Goal: Use online tool/utility: Utilize a website feature to perform a specific function

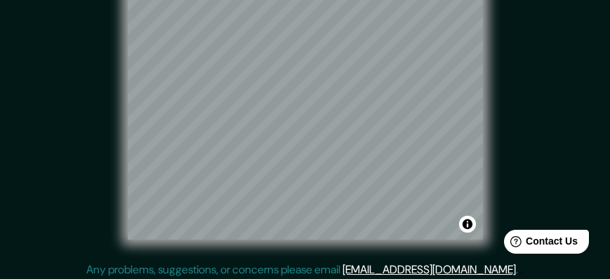
scroll to position [15, 0]
click at [491, 140] on div "© Mapbox © OpenStreetMap Improve this map" at bounding box center [304, 113] width 549 height 251
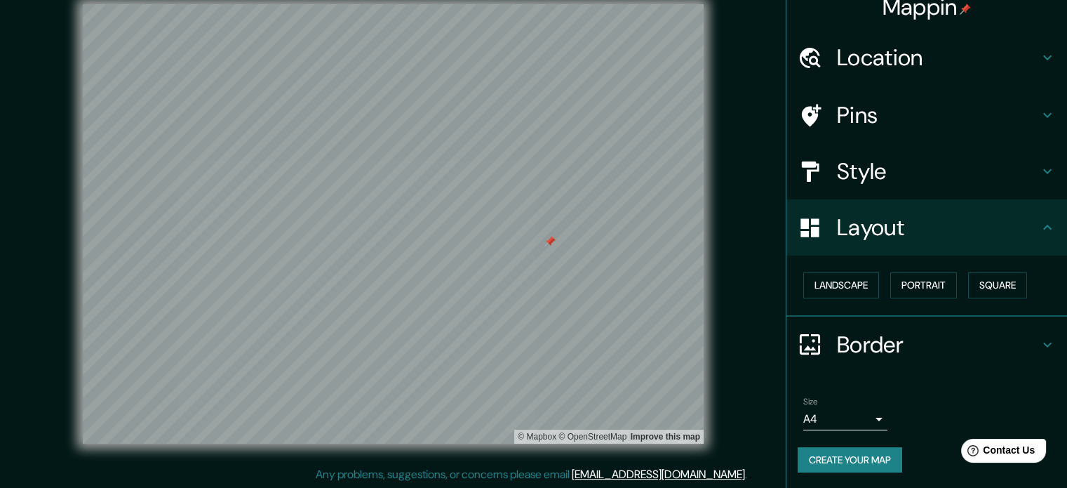
click at [609, 187] on div "Style" at bounding box center [927, 171] width 281 height 56
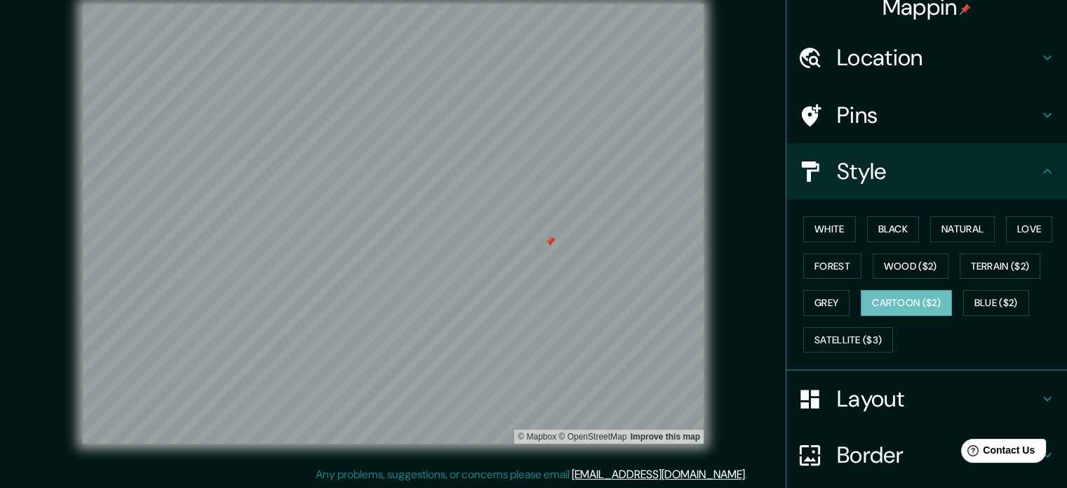
click at [609, 212] on div "White Black Natural Love Forest Wood ($2) Terrain ($2) Grey Cartoon ($2) Blue (…" at bounding box center [932, 284] width 269 height 147
click at [609, 234] on button "White" at bounding box center [829, 229] width 53 height 26
drag, startPoint x: 439, startPoint y: 255, endPoint x: 446, endPoint y: 269, distance: 16.0
click at [447, 269] on div at bounding box center [452, 264] width 11 height 11
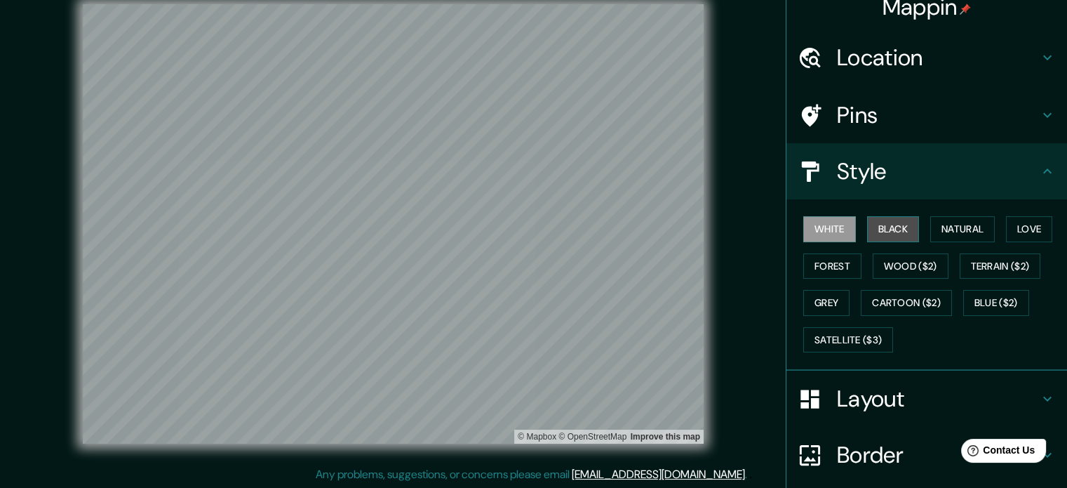
click at [609, 227] on button "Black" at bounding box center [893, 229] width 53 height 26
click at [609, 223] on button "Natural" at bounding box center [962, 229] width 65 height 26
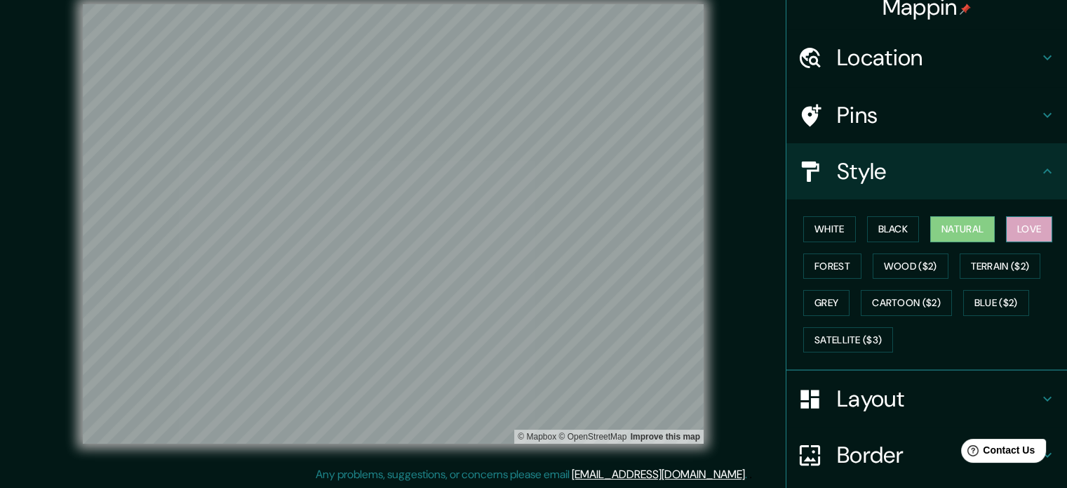
click at [609, 221] on button "Love" at bounding box center [1029, 229] width 46 height 26
click at [609, 258] on button "Forest" at bounding box center [832, 266] width 58 height 26
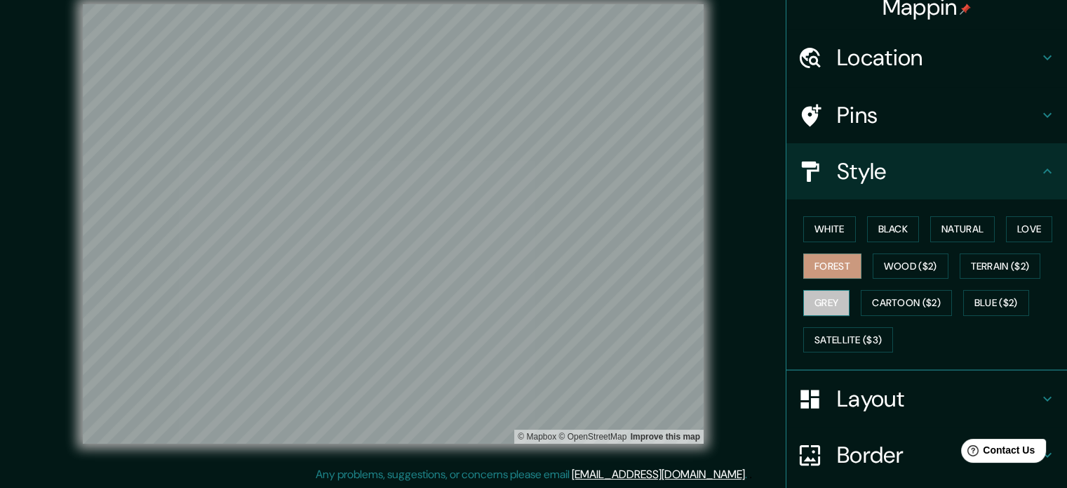
click at [609, 278] on button "Grey" at bounding box center [826, 303] width 46 height 26
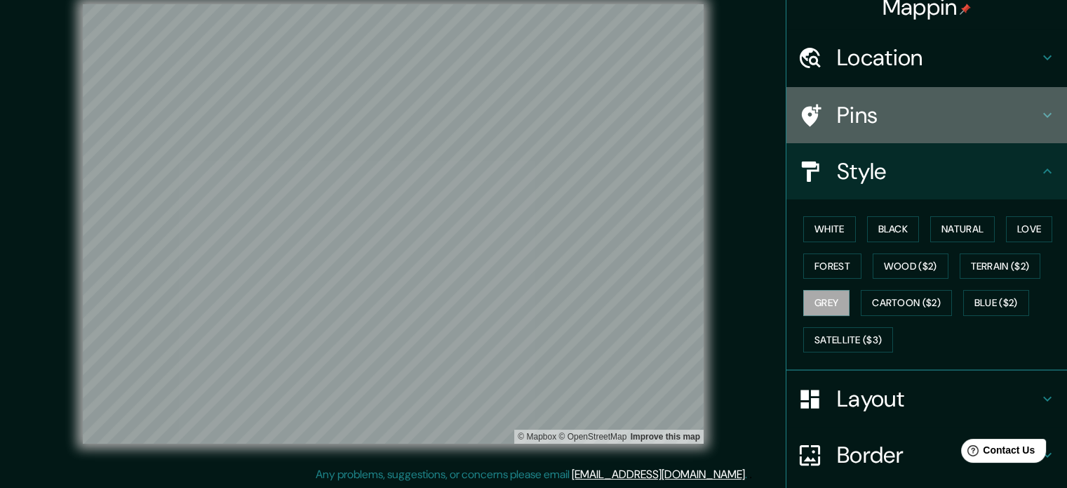
click at [609, 131] on div "Pins" at bounding box center [927, 115] width 281 height 56
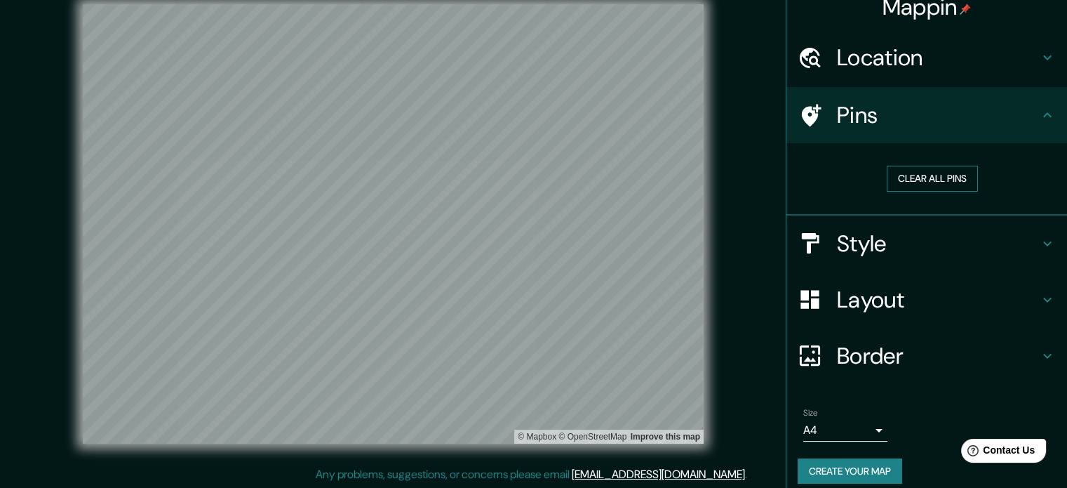
click at [609, 187] on button "Clear all pins" at bounding box center [932, 179] width 91 height 26
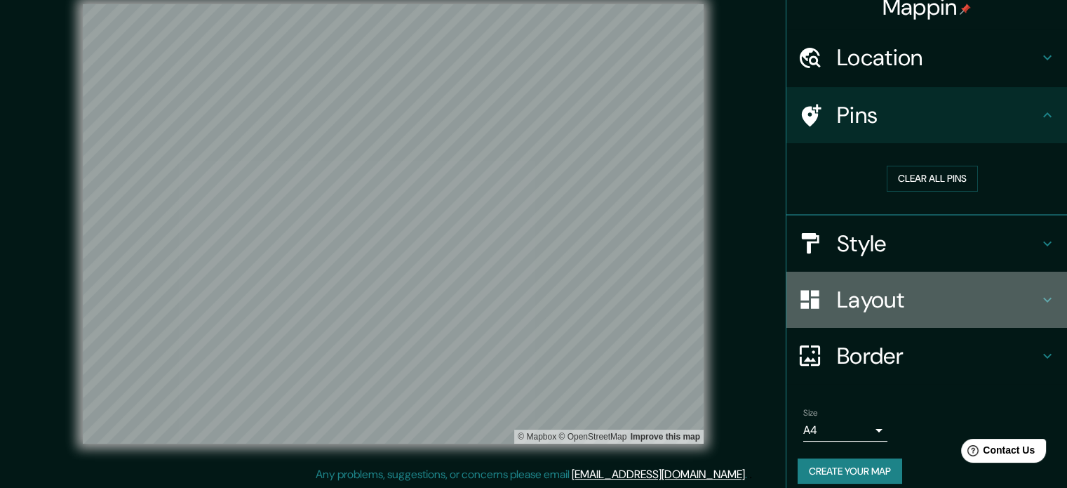
click at [609, 277] on div "Layout" at bounding box center [927, 300] width 281 height 56
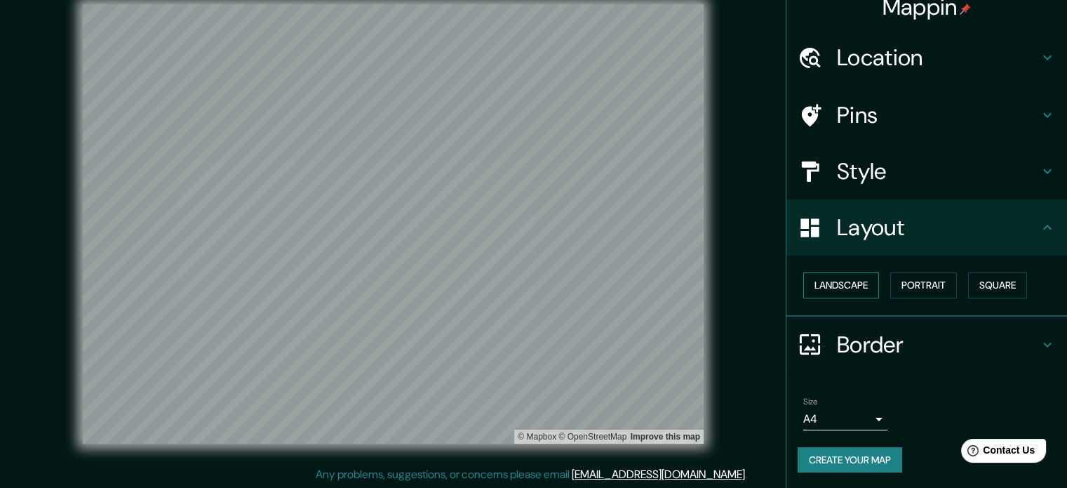
click at [609, 278] on button "Landscape" at bounding box center [841, 285] width 76 height 26
click at [609, 278] on button "Portrait" at bounding box center [923, 285] width 67 height 26
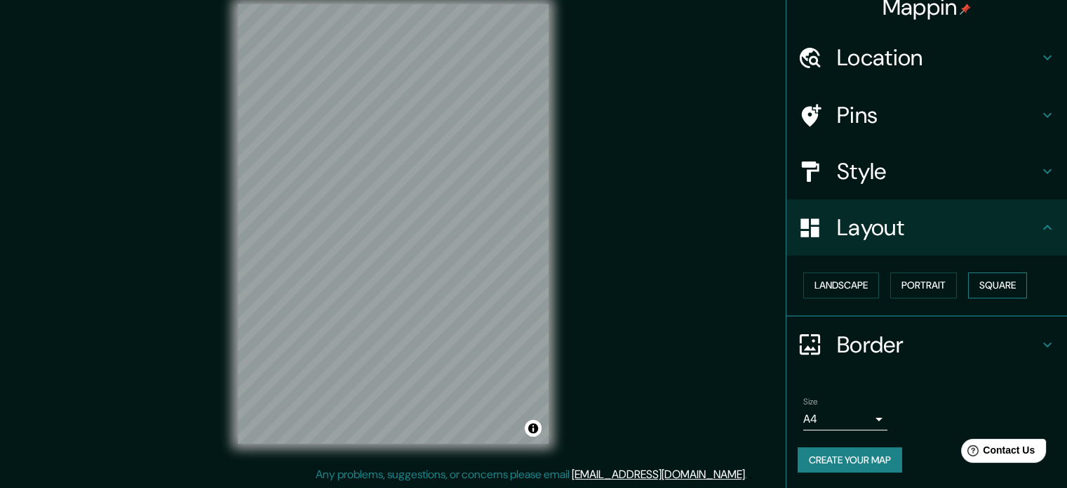
click at [609, 278] on button "Square" at bounding box center [997, 285] width 59 height 26
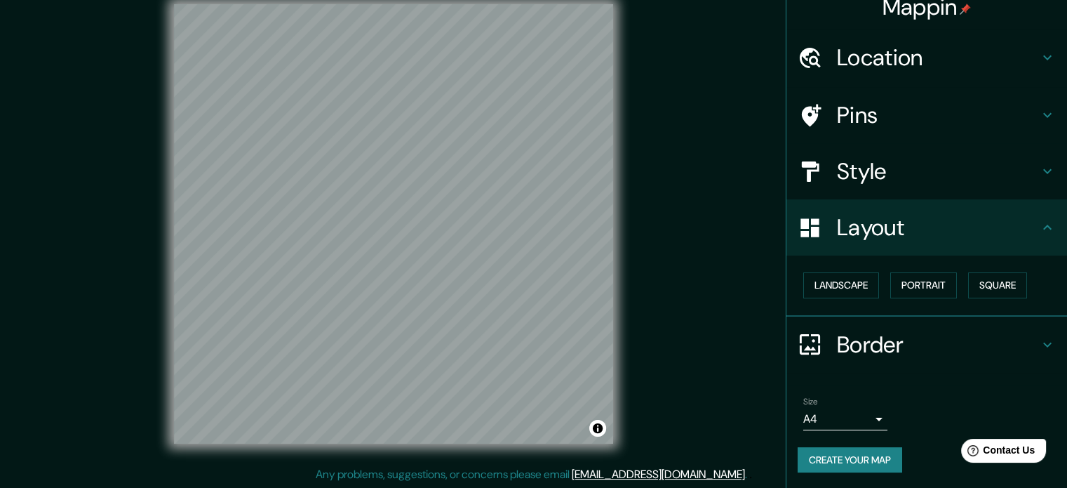
click at [609, 270] on div "Landscape [GEOGRAPHIC_DATA]" at bounding box center [932, 285] width 269 height 37
click at [609, 278] on button "Landscape" at bounding box center [841, 285] width 76 height 26
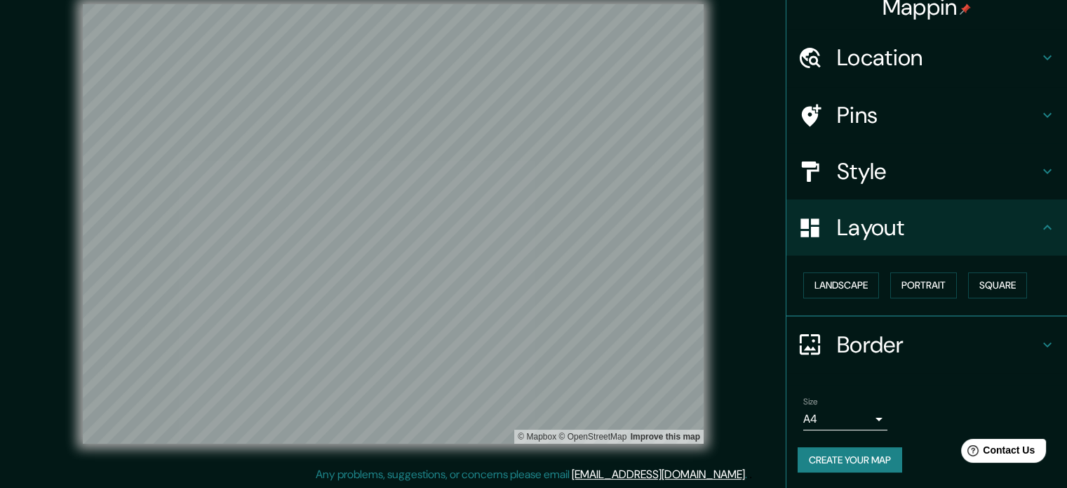
click at [609, 182] on h4 "Style" at bounding box center [938, 171] width 202 height 28
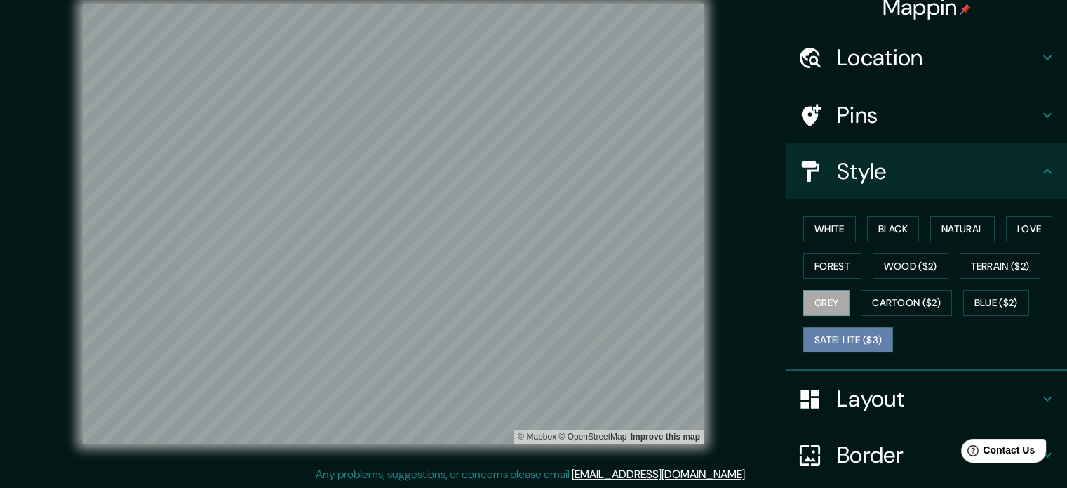
click at [609, 278] on button "Satellite ($3)" at bounding box center [848, 340] width 90 height 26
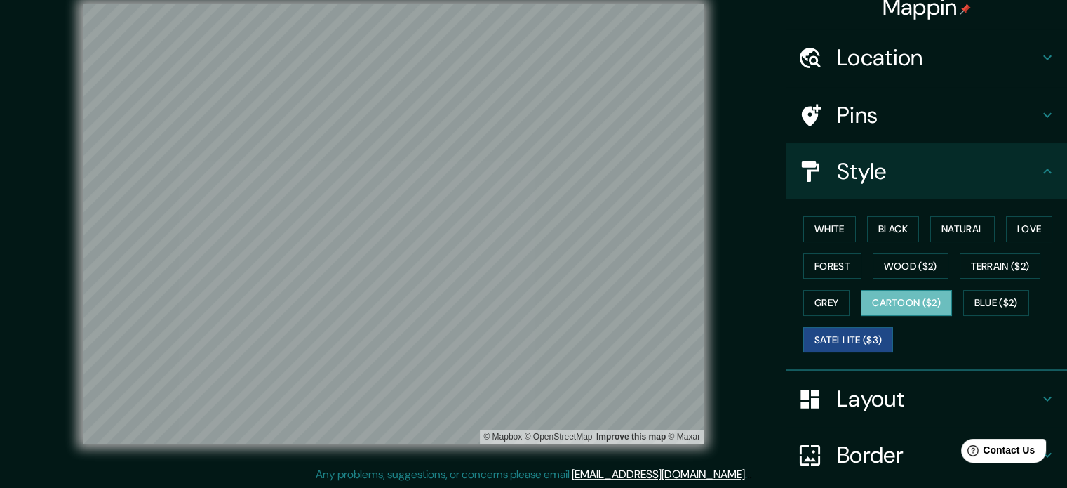
click at [609, 278] on button "Cartoon ($2)" at bounding box center [906, 303] width 91 height 26
click at [609, 278] on button "Blue ($2)" at bounding box center [996, 303] width 66 height 26
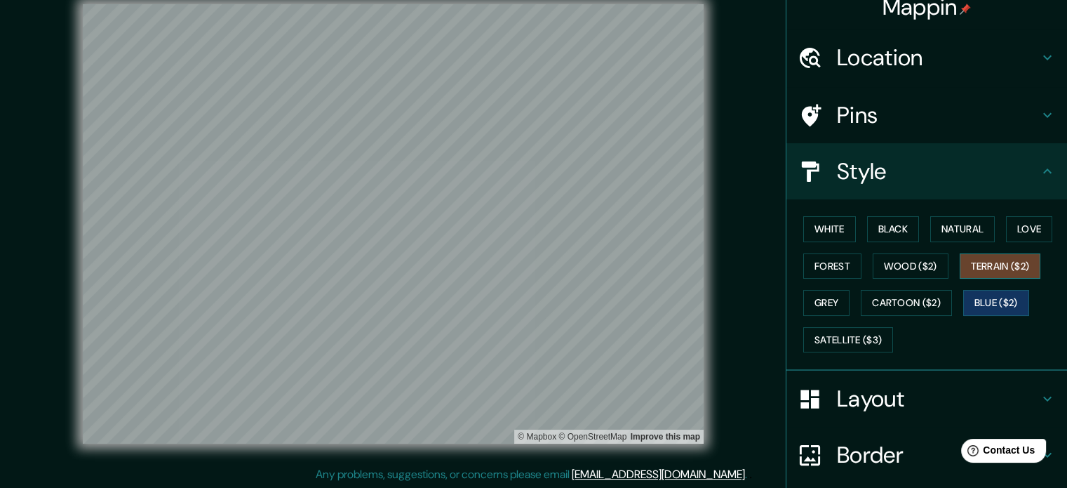
click at [609, 270] on button "Terrain ($2)" at bounding box center [1000, 266] width 81 height 26
click at [609, 262] on button "Wood ($2)" at bounding box center [911, 266] width 76 height 26
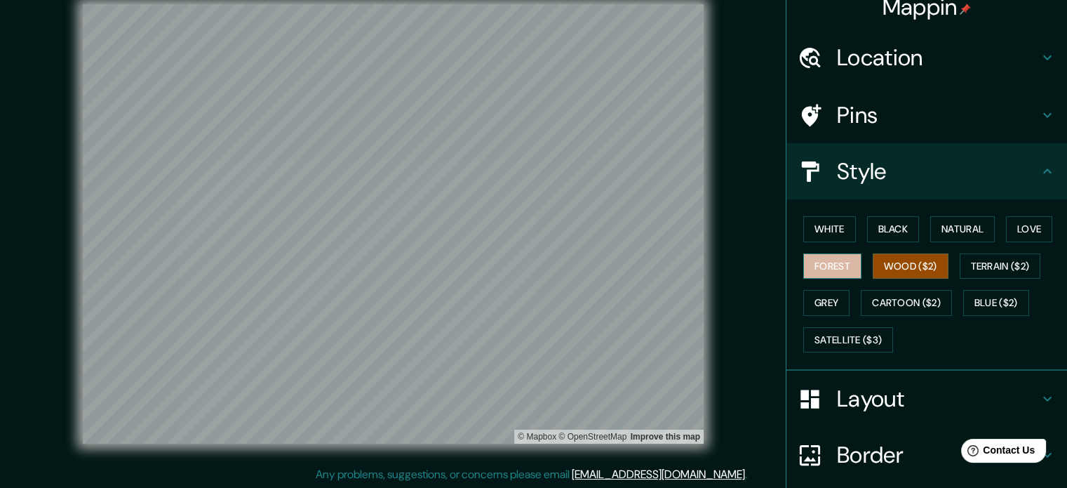
click at [609, 269] on button "Forest" at bounding box center [832, 266] width 58 height 26
click at [609, 232] on button "Love" at bounding box center [1029, 229] width 46 height 26
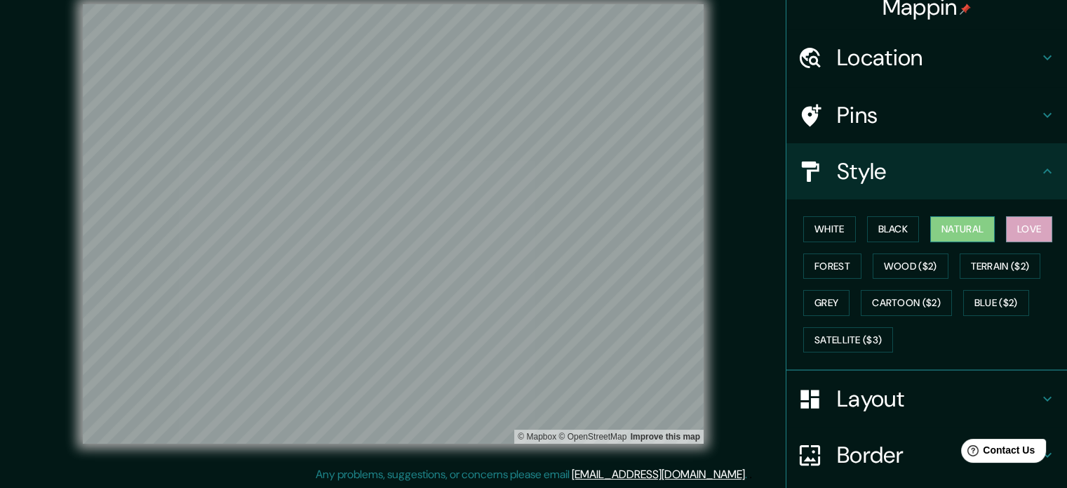
click at [609, 229] on button "Natural" at bounding box center [962, 229] width 65 height 26
click at [609, 267] on button "Wood ($2)" at bounding box center [911, 266] width 76 height 26
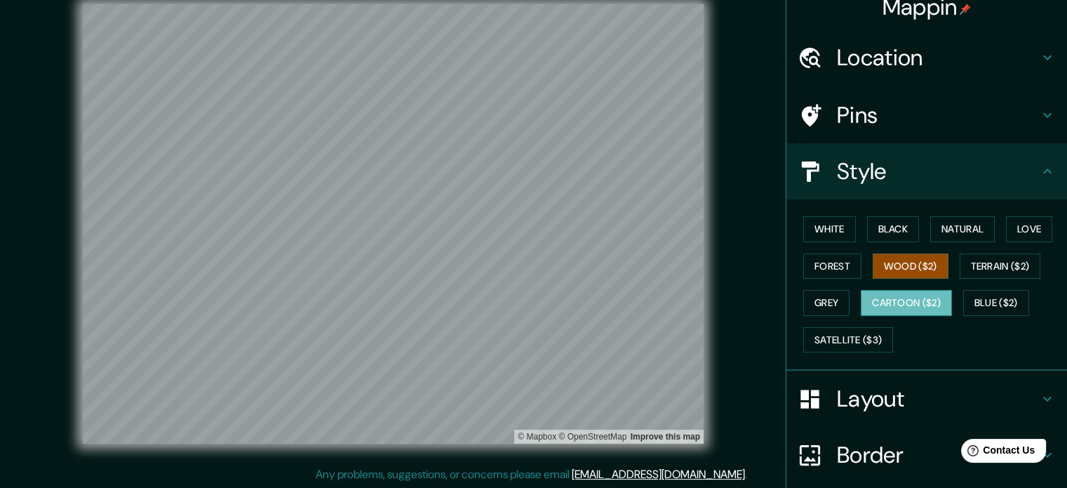
click at [609, 278] on button "Cartoon ($2)" at bounding box center [906, 303] width 91 height 26
click at [609, 267] on button "Wood ($2)" at bounding box center [911, 266] width 76 height 26
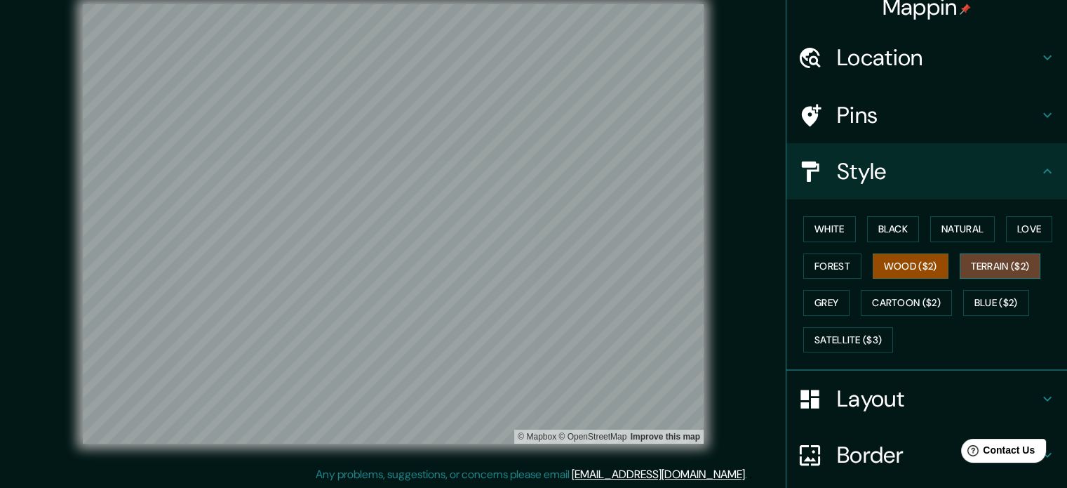
click at [609, 273] on button "Terrain ($2)" at bounding box center [1000, 266] width 81 height 26
drag, startPoint x: 807, startPoint y: 300, endPoint x: 833, endPoint y: 287, distance: 29.2
click at [609, 278] on button "Grey" at bounding box center [826, 303] width 46 height 26
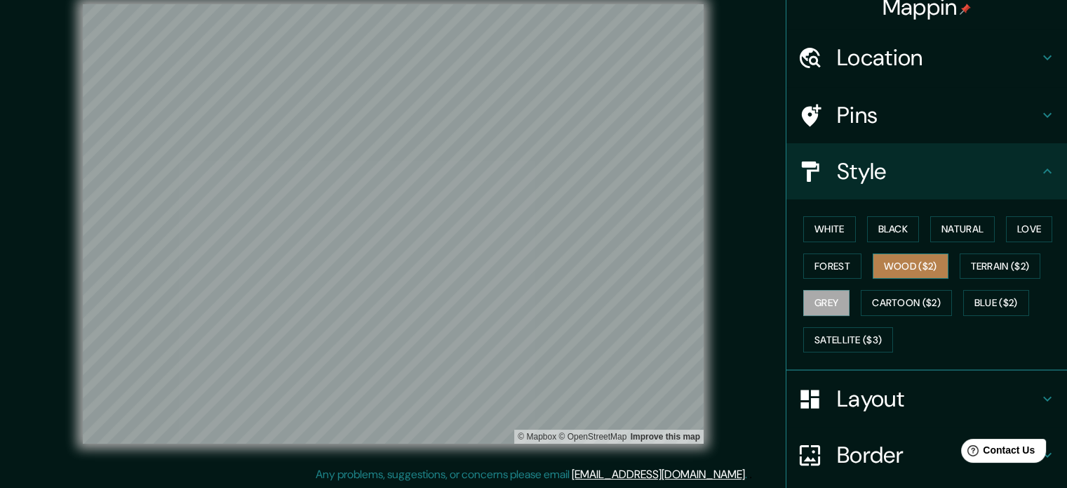
click at [609, 272] on button "Wood ($2)" at bounding box center [911, 266] width 76 height 26
click at [609, 133] on div "Pins" at bounding box center [927, 115] width 281 height 56
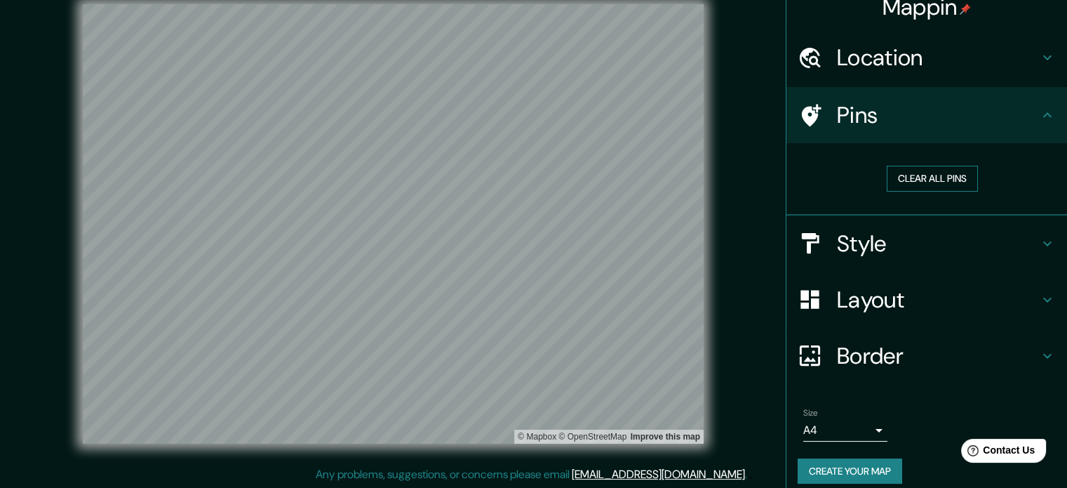
click at [609, 180] on button "Clear all pins" at bounding box center [932, 179] width 91 height 26
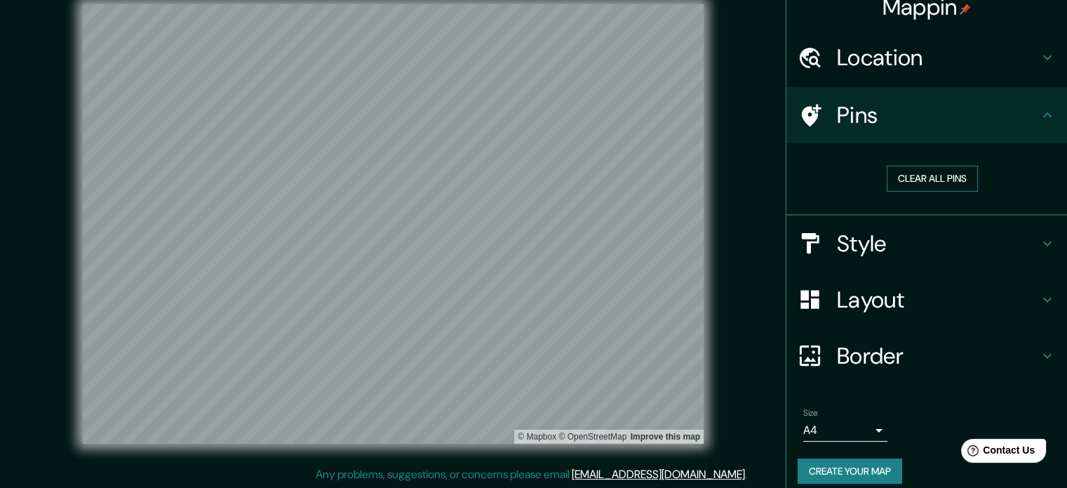
click at [609, 180] on button "Clear all pins" at bounding box center [932, 179] width 91 height 26
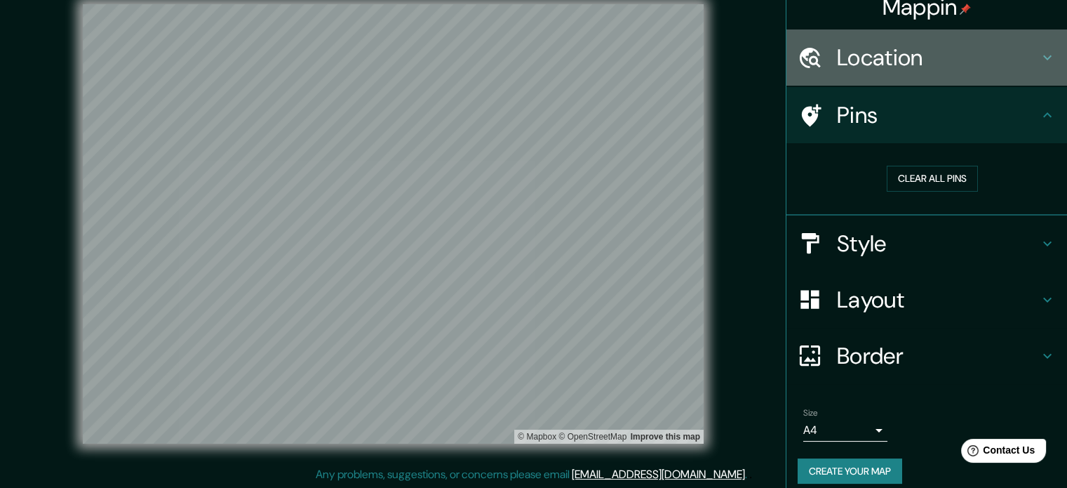
click at [609, 29] on div "Location" at bounding box center [927, 57] width 281 height 56
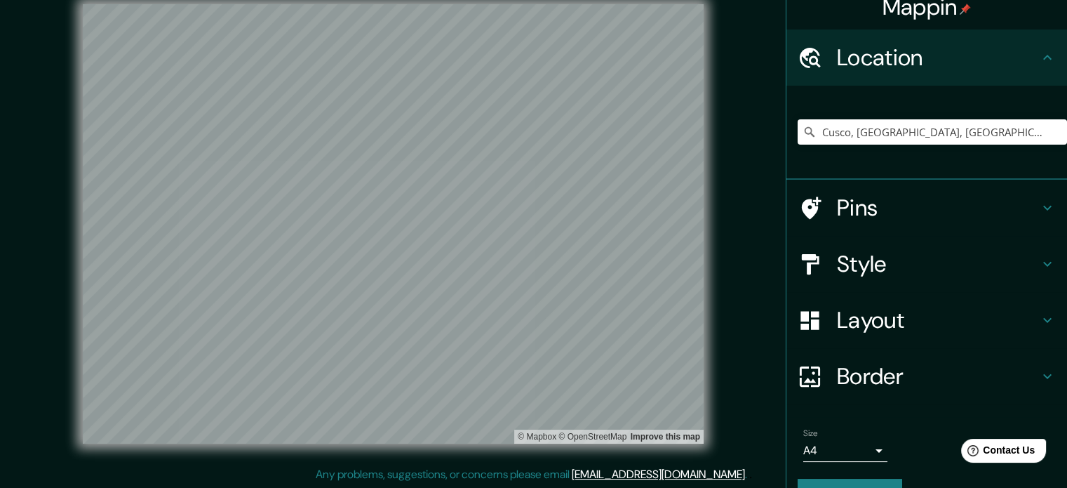
click at [609, 194] on h4 "Pins" at bounding box center [938, 208] width 202 height 28
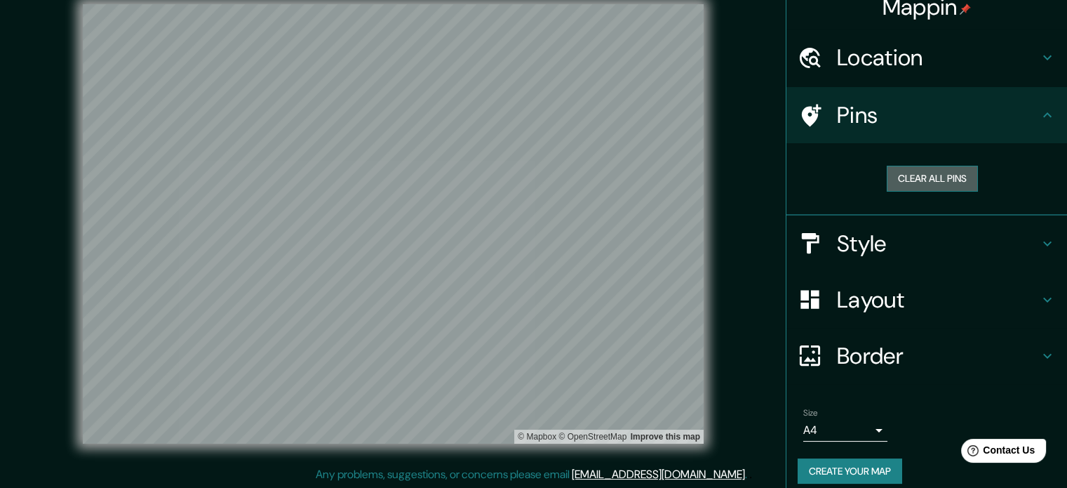
click at [609, 176] on button "Clear all pins" at bounding box center [932, 179] width 91 height 26
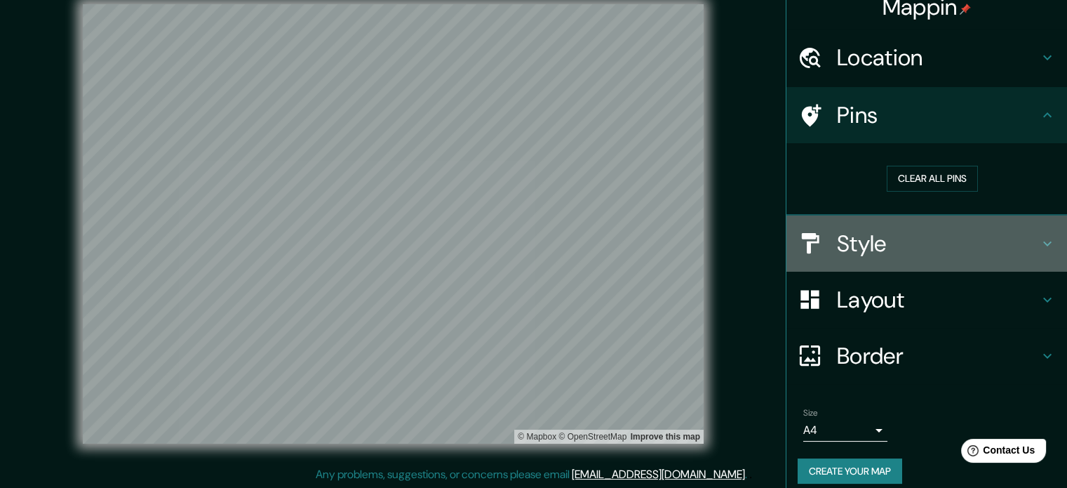
click at [609, 243] on h4 "Style" at bounding box center [938, 243] width 202 height 28
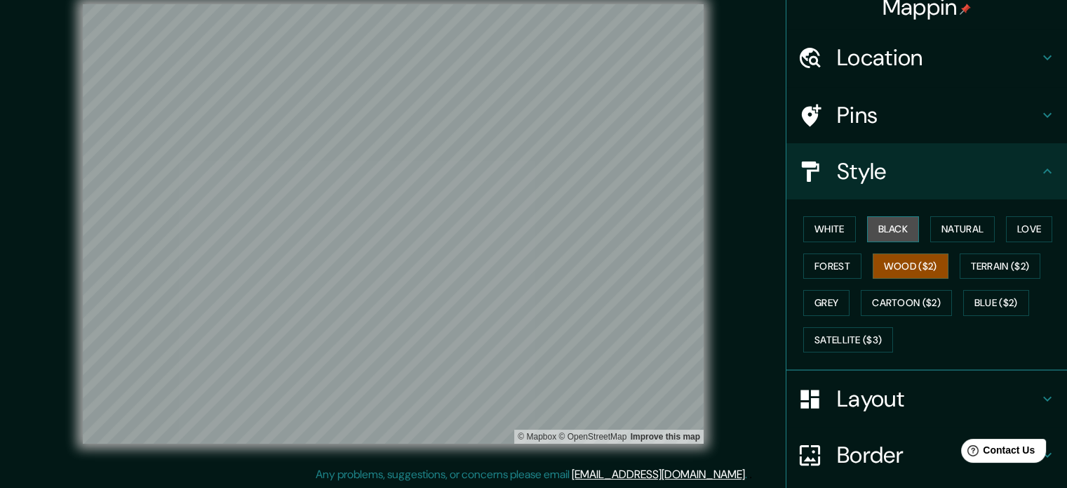
click at [609, 240] on button "Black" at bounding box center [893, 229] width 53 height 26
click at [609, 229] on button "White" at bounding box center [829, 229] width 53 height 26
